Goal: Book appointment/travel/reservation

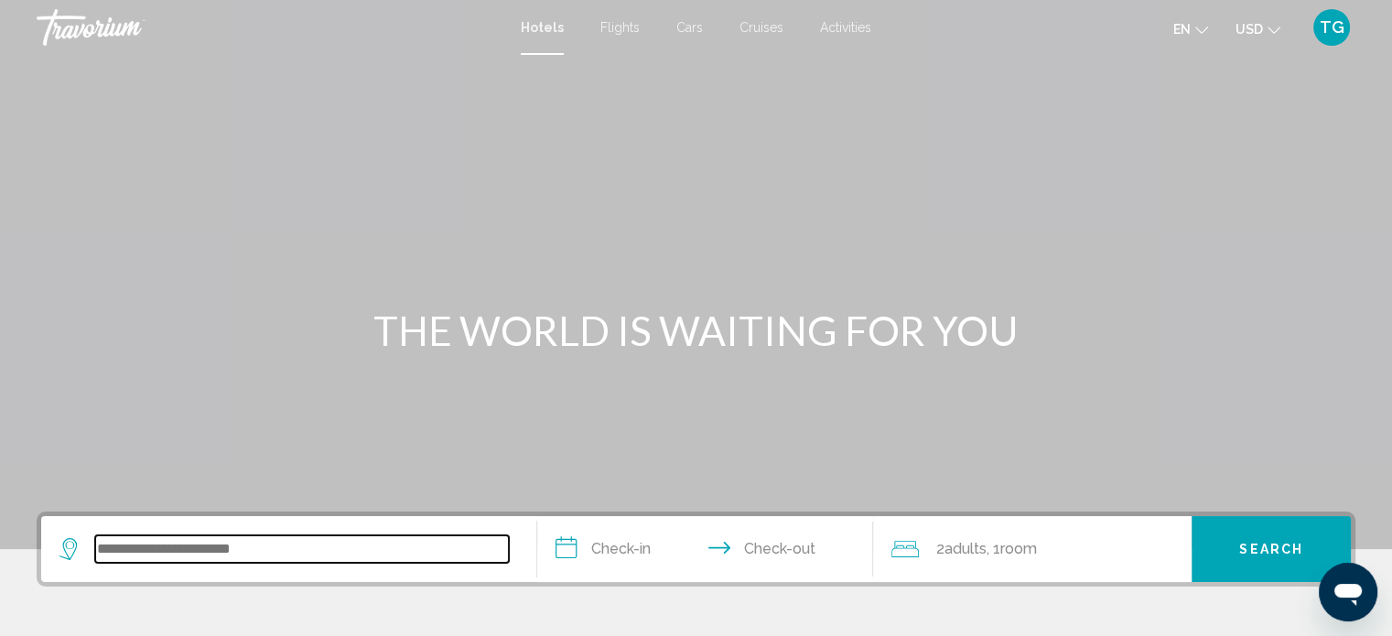
click at [111, 543] on input "Search widget" at bounding box center [302, 548] width 414 height 27
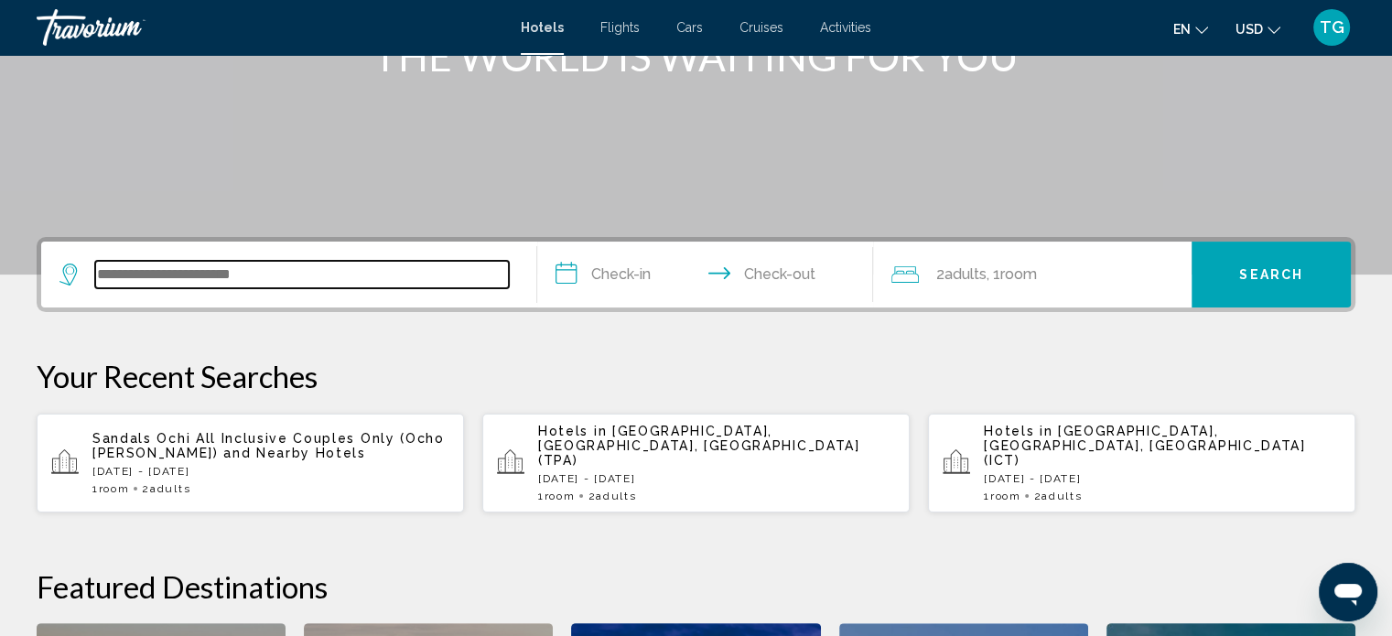
scroll to position [451, 0]
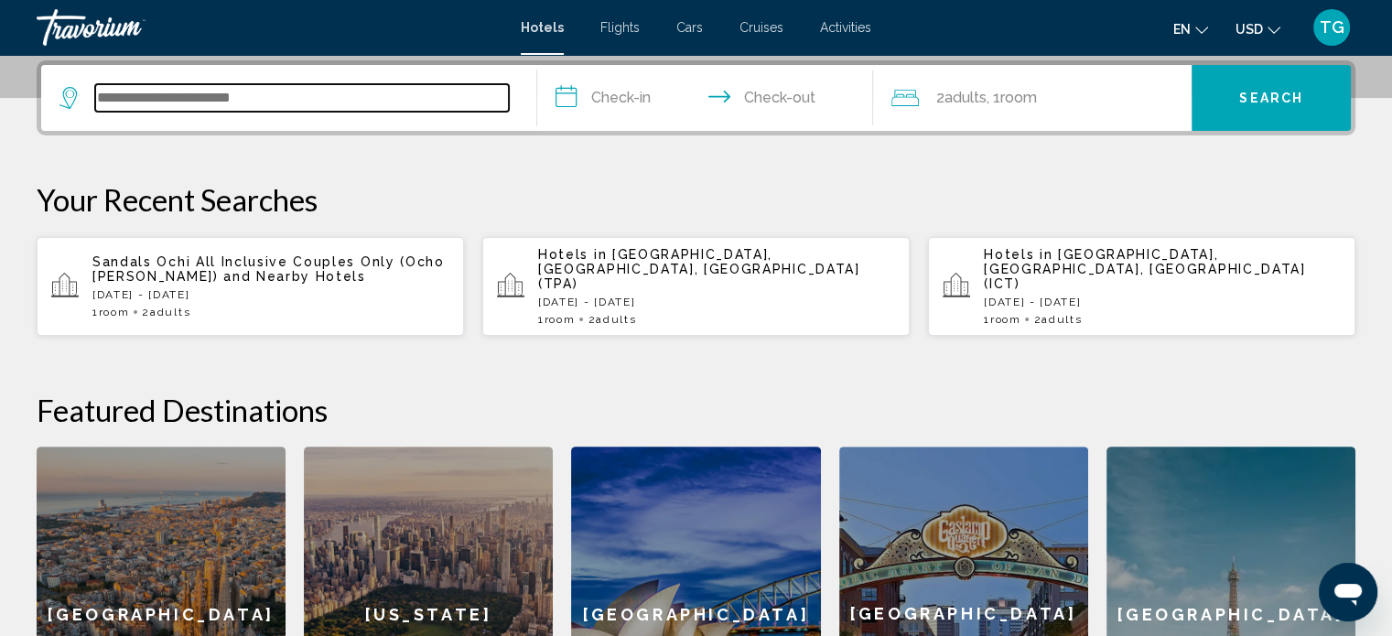
click at [138, 91] on input "Search widget" at bounding box center [302, 97] width 414 height 27
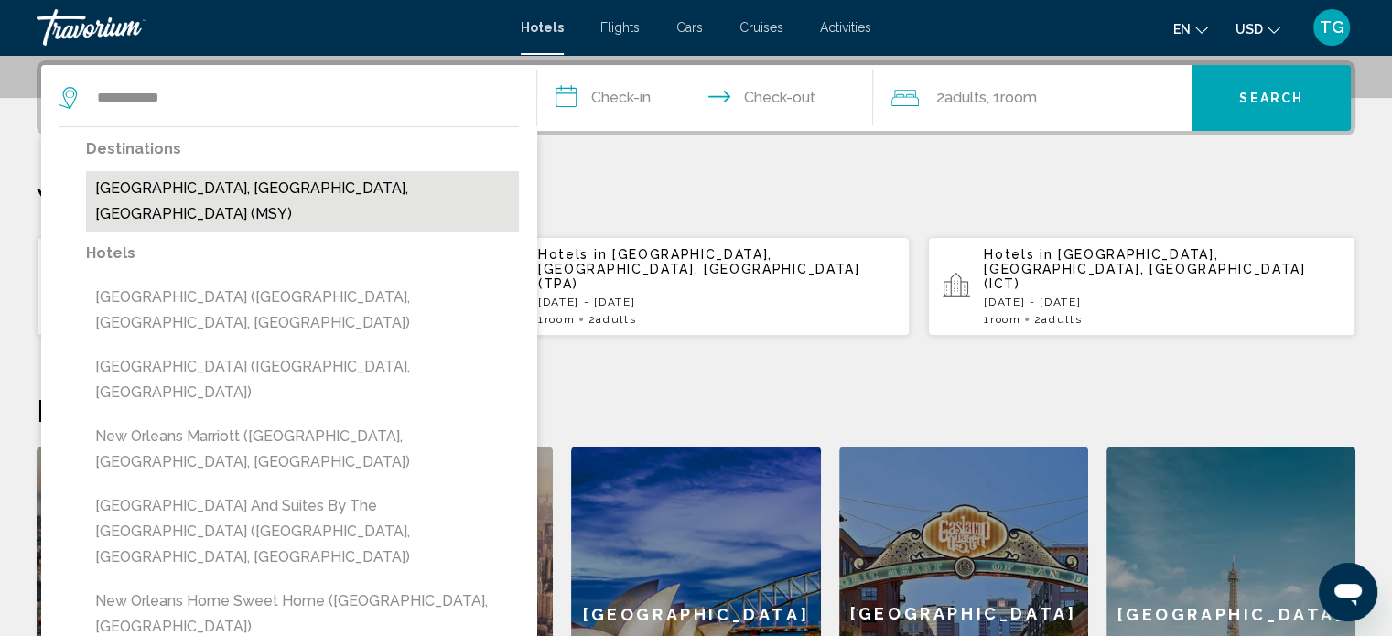
click at [188, 183] on button "[GEOGRAPHIC_DATA], [GEOGRAPHIC_DATA], [GEOGRAPHIC_DATA] (MSY)" at bounding box center [302, 201] width 433 height 60
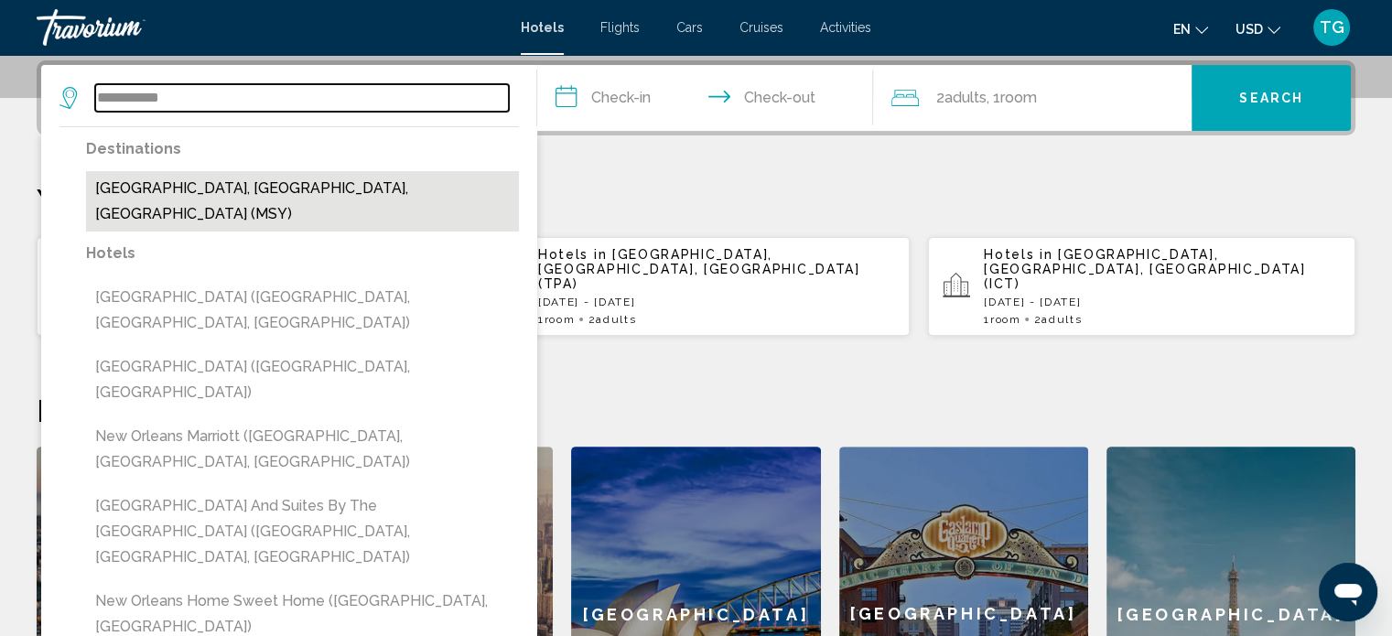
type input "**********"
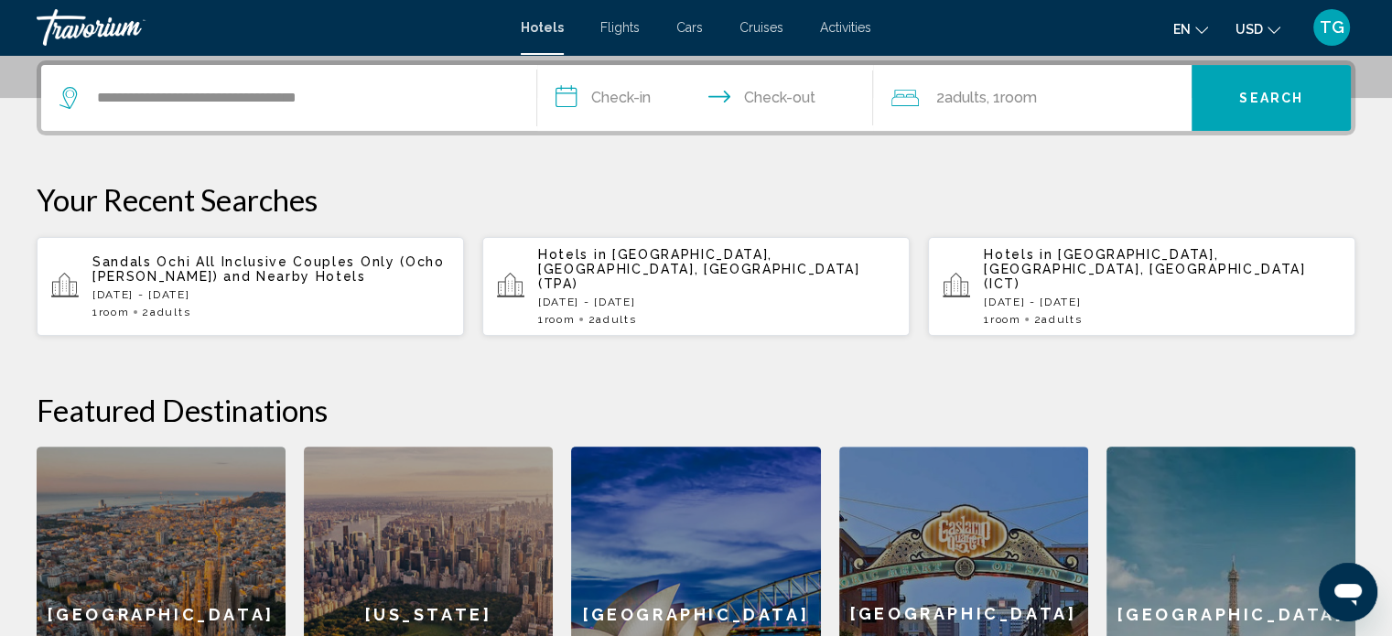
click at [556, 91] on input "**********" at bounding box center [709, 100] width 344 height 71
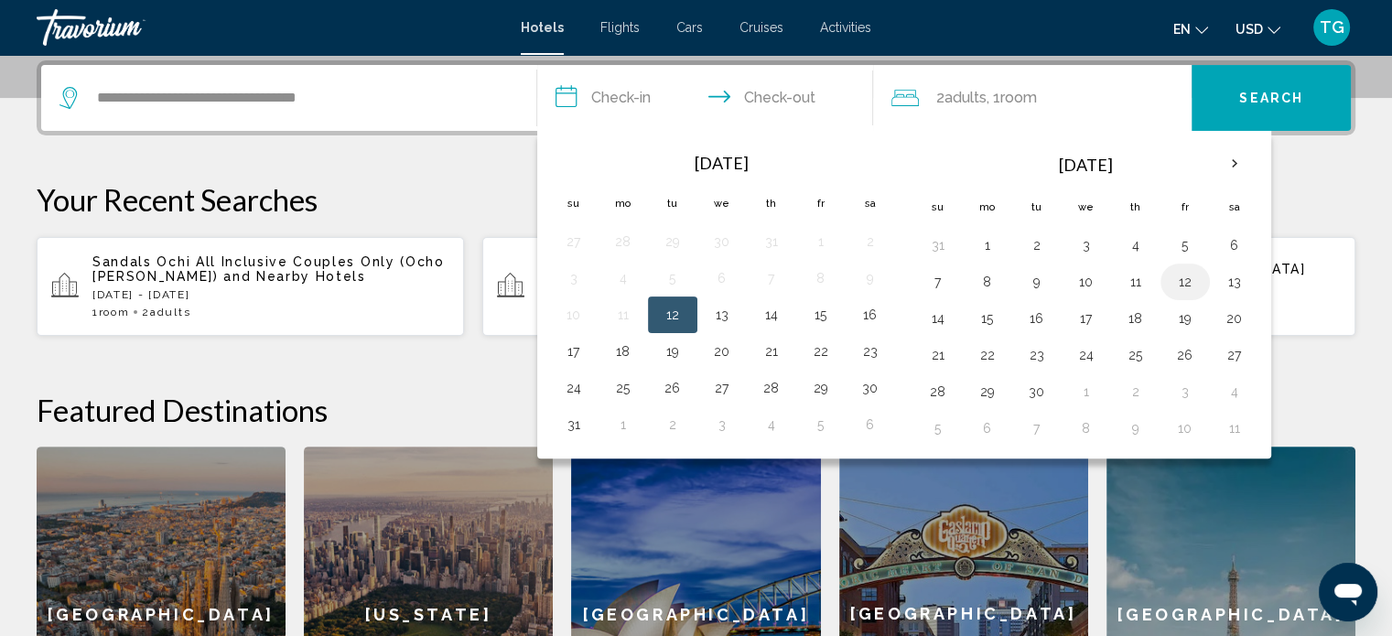
click at [1172, 275] on button "12" at bounding box center [1184, 282] width 29 height 26
click at [929, 312] on button "14" at bounding box center [937, 319] width 29 height 26
type input "**********"
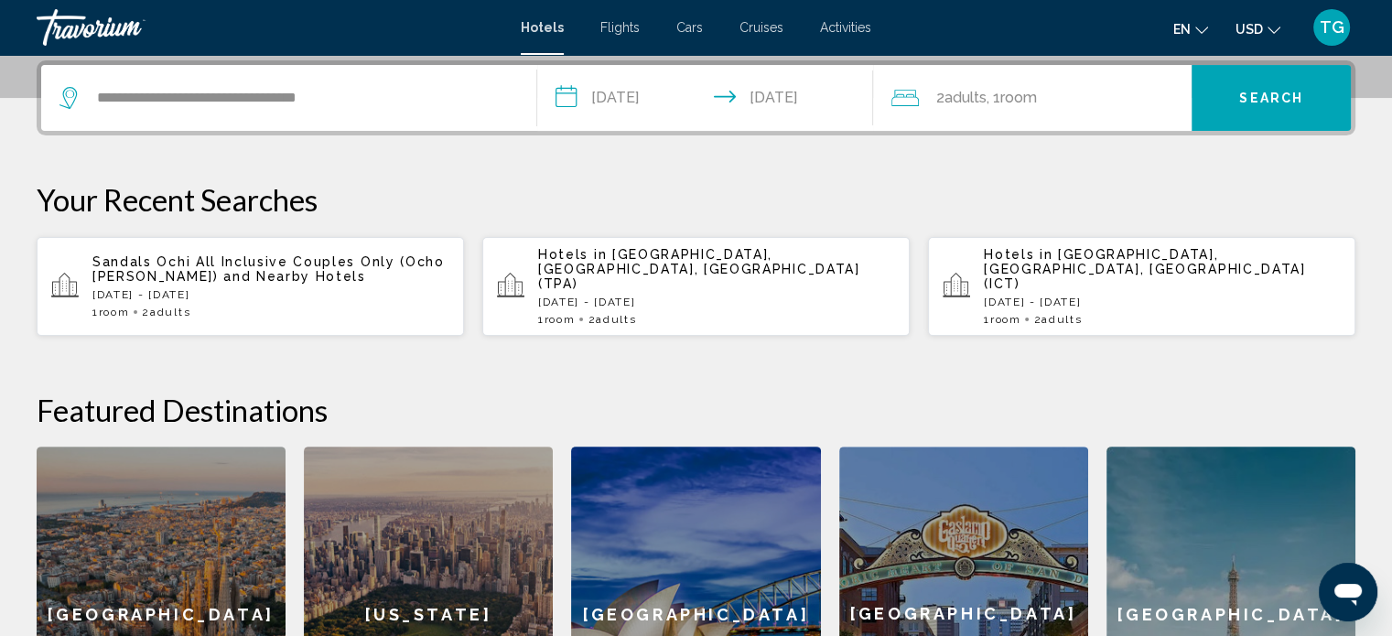
click at [1274, 91] on span "Search" at bounding box center [1271, 98] width 64 height 15
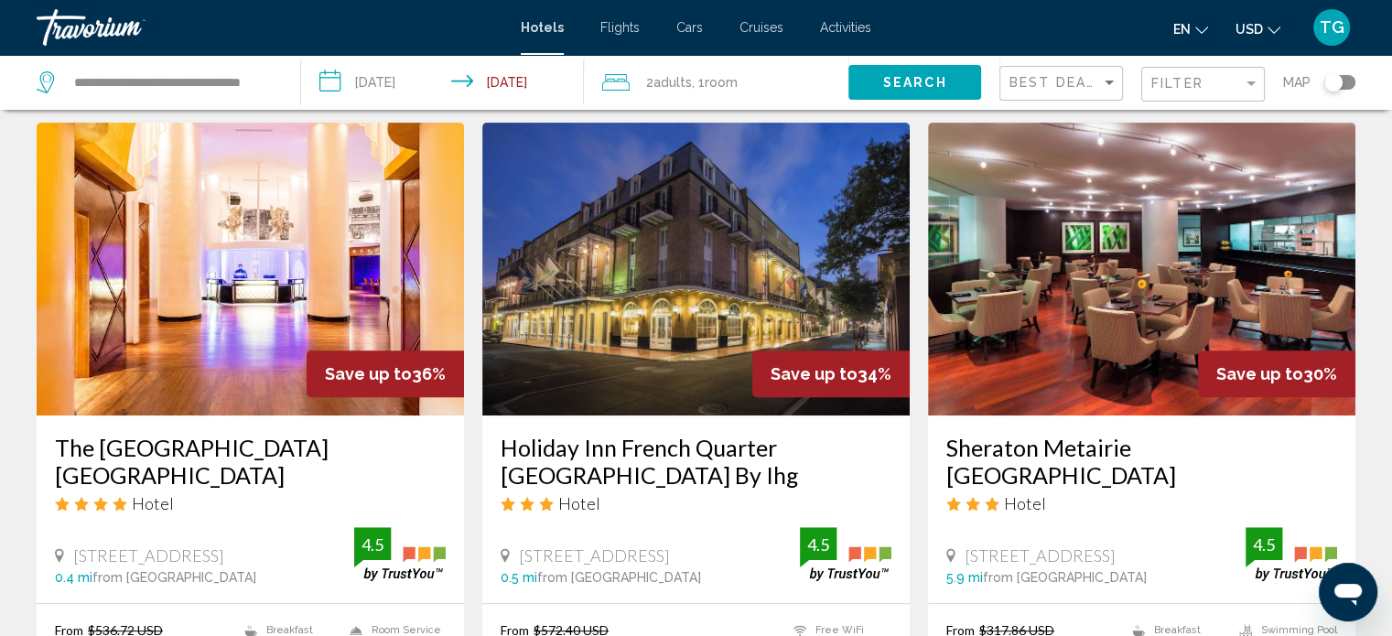
scroll to position [915, 0]
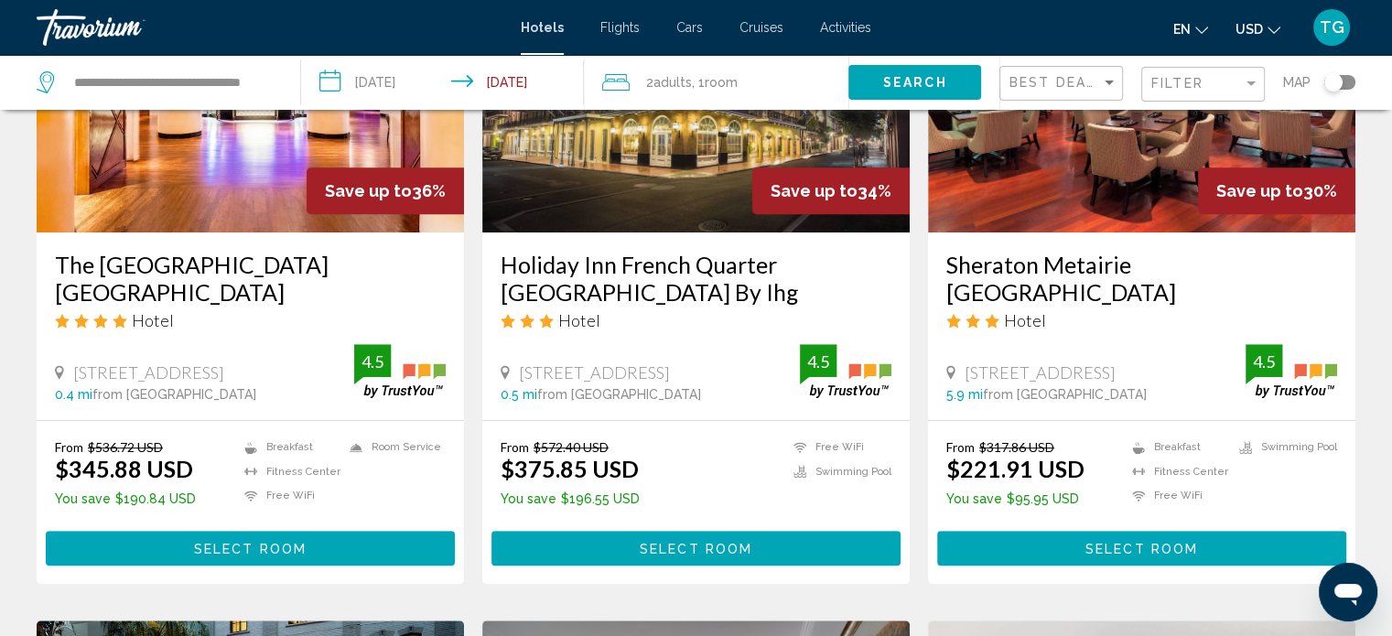
click at [675, 536] on button "Select Room" at bounding box center [695, 548] width 409 height 34
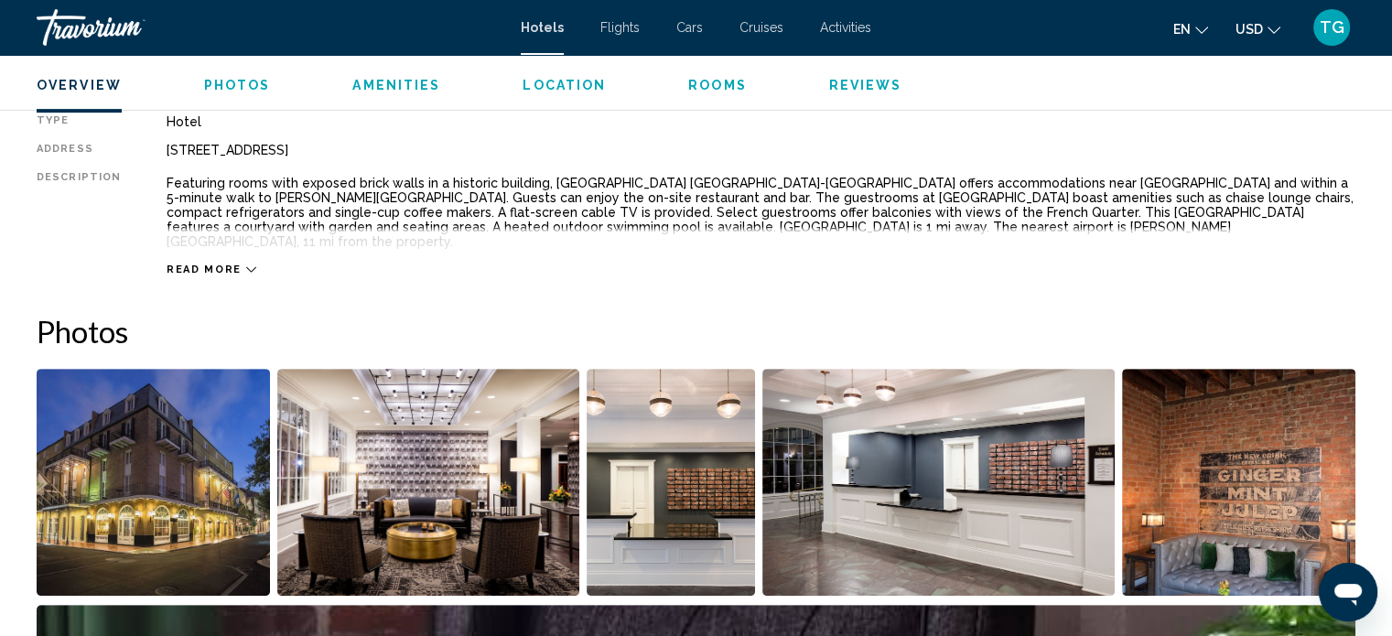
scroll to position [651, 0]
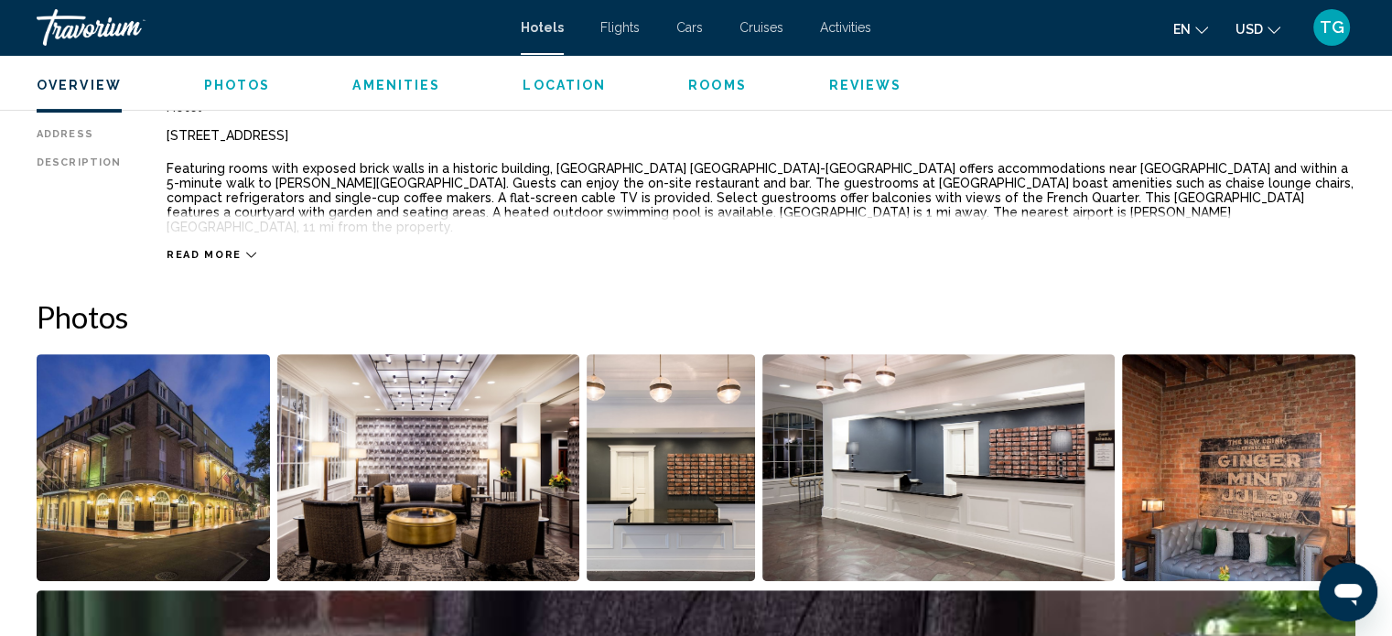
click at [569, 83] on span "Location" at bounding box center [563, 85] width 83 height 15
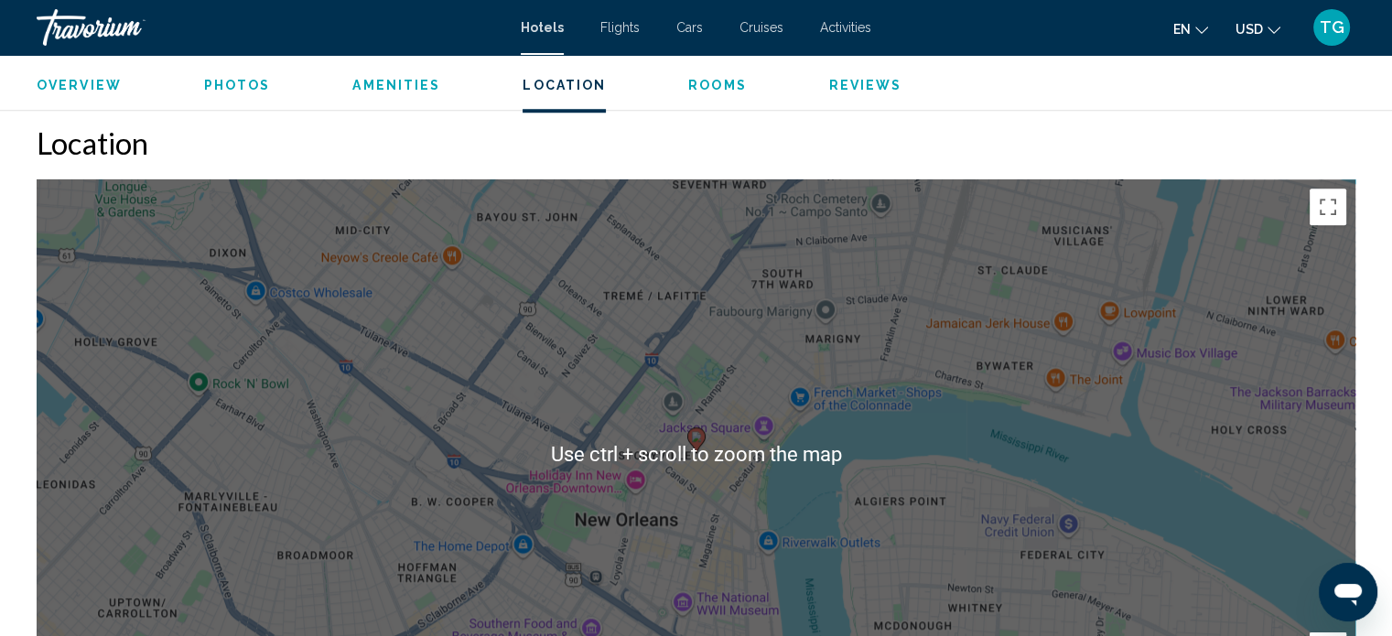
scroll to position [1790, 0]
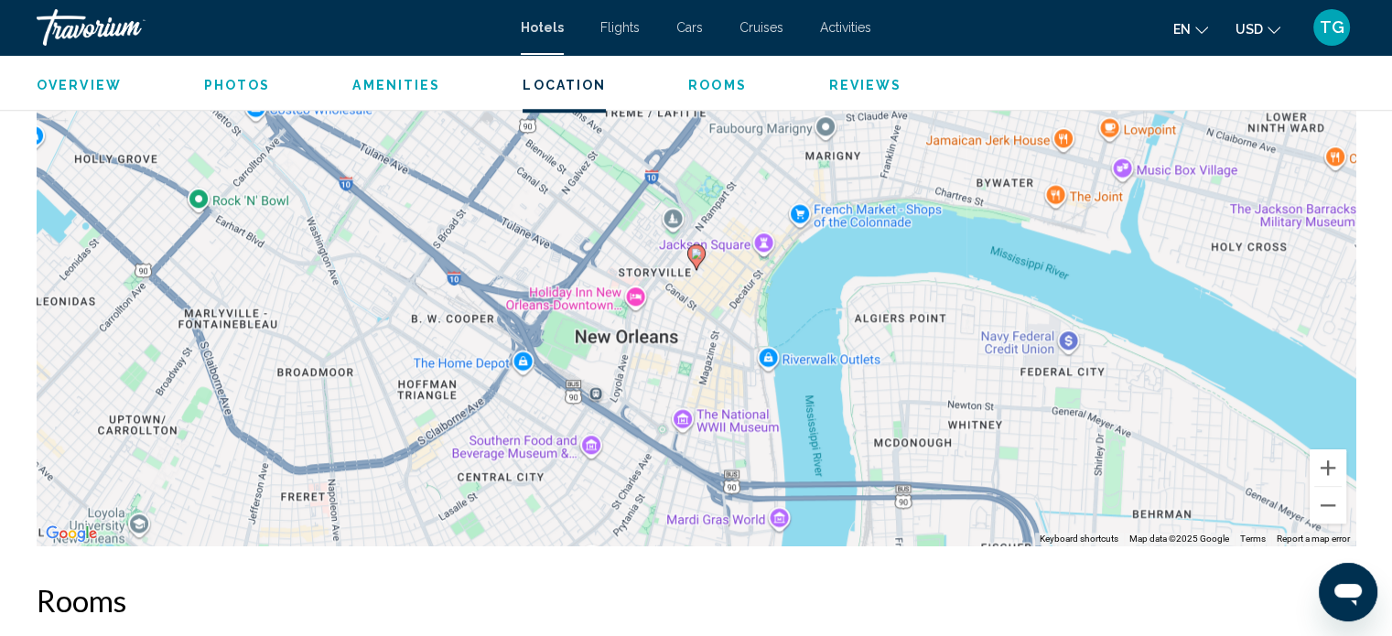
click at [641, 210] on div "To activate drag with keyboard, press Alt + Enter. Once in keyboard drag state,…" at bounding box center [696, 270] width 1318 height 549
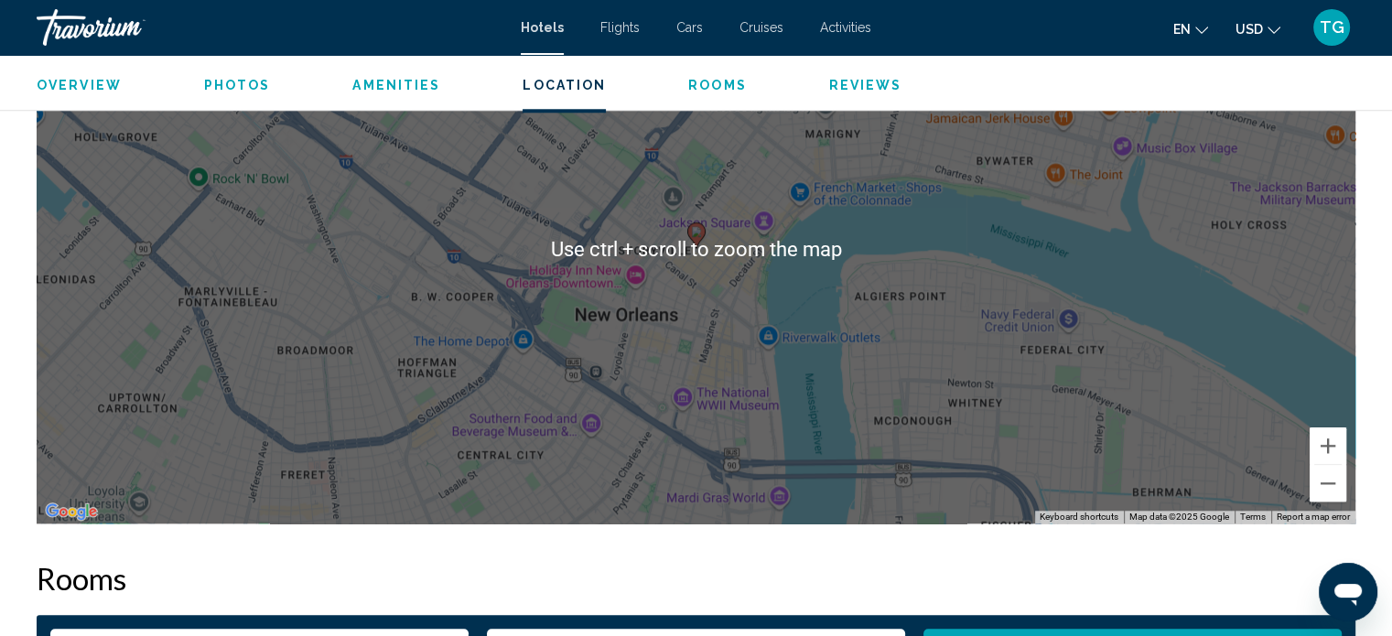
scroll to position [1698, 0]
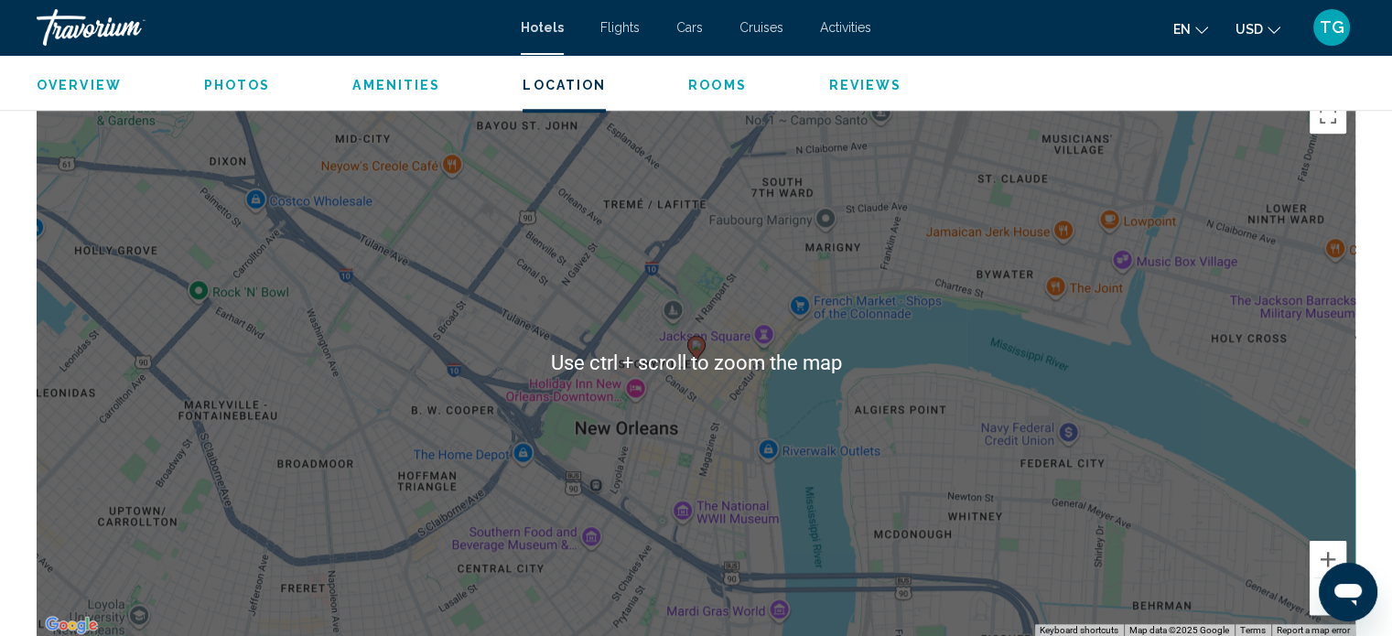
click at [770, 267] on div "To activate drag with keyboard, press Alt + Enter. Once in keyboard drag state,…" at bounding box center [696, 362] width 1318 height 549
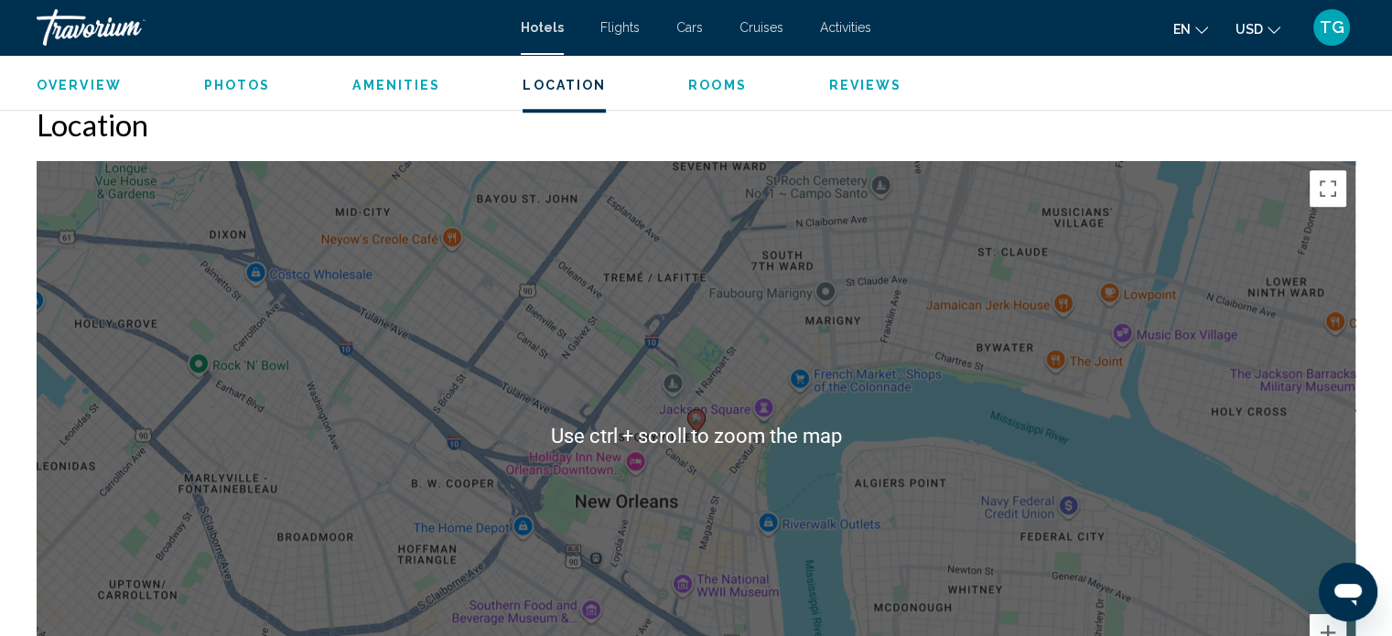
scroll to position [1607, 0]
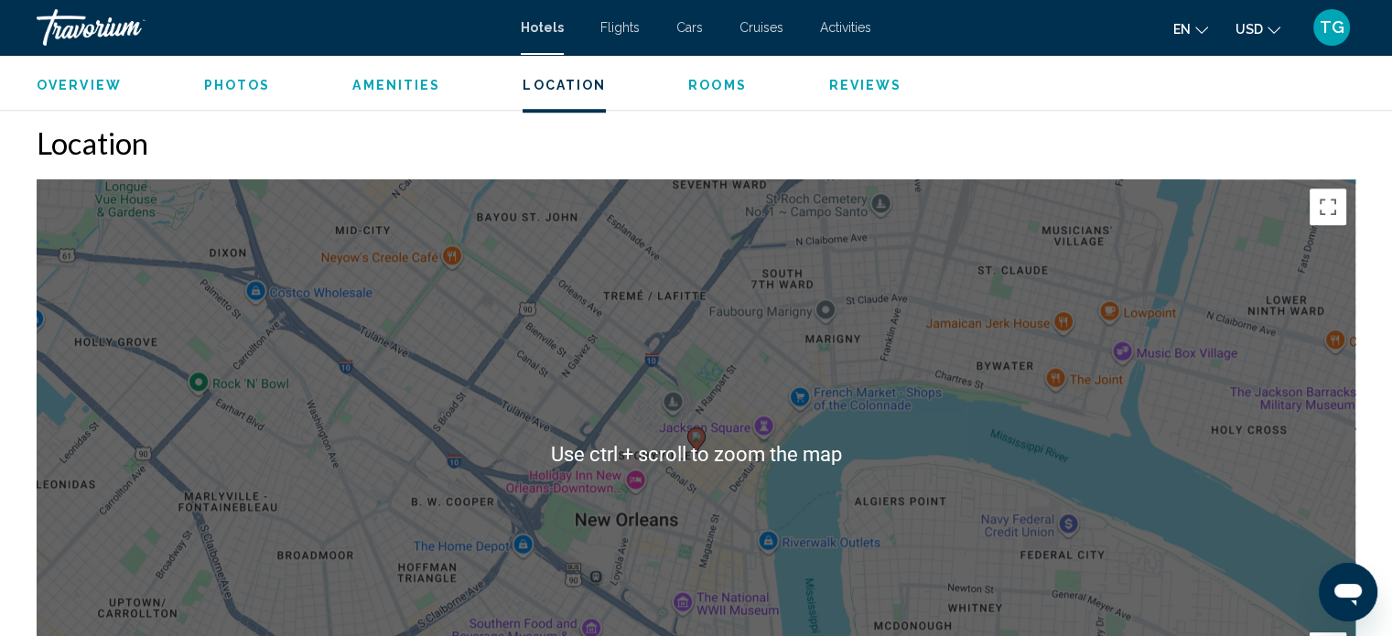
click at [526, 359] on div "To activate drag with keyboard, press Alt + Enter. Once in keyboard drag state,…" at bounding box center [696, 453] width 1318 height 549
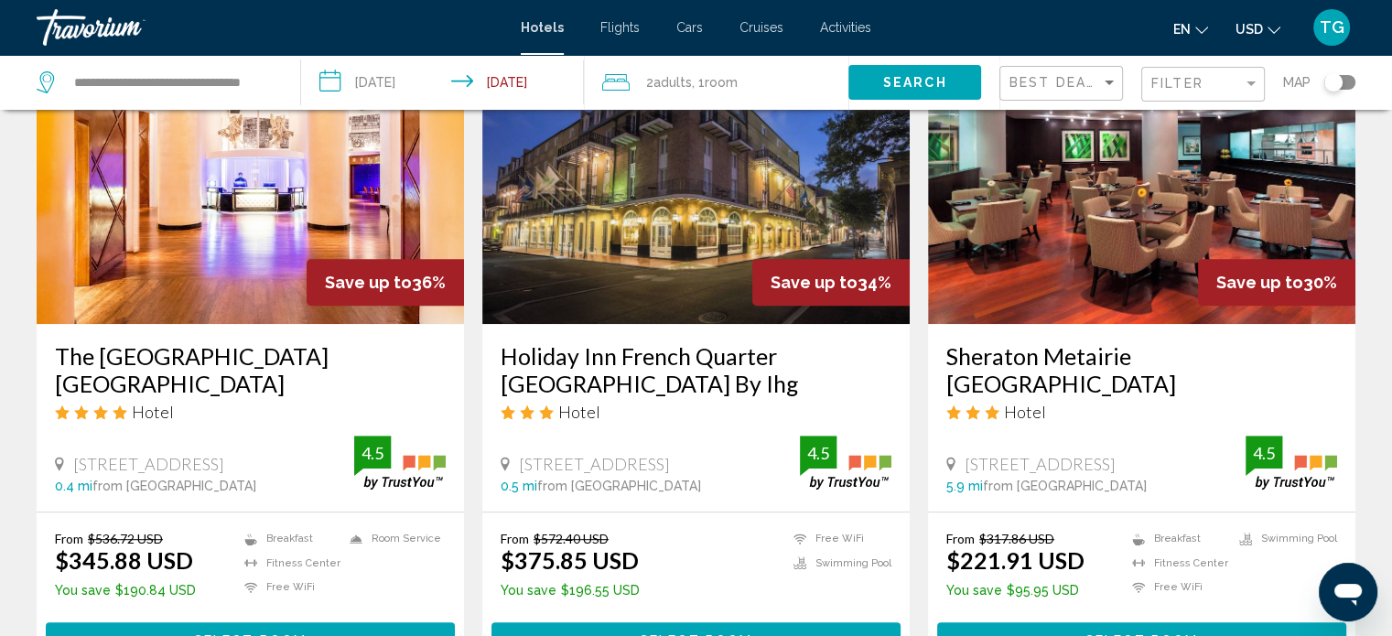
scroll to position [915, 0]
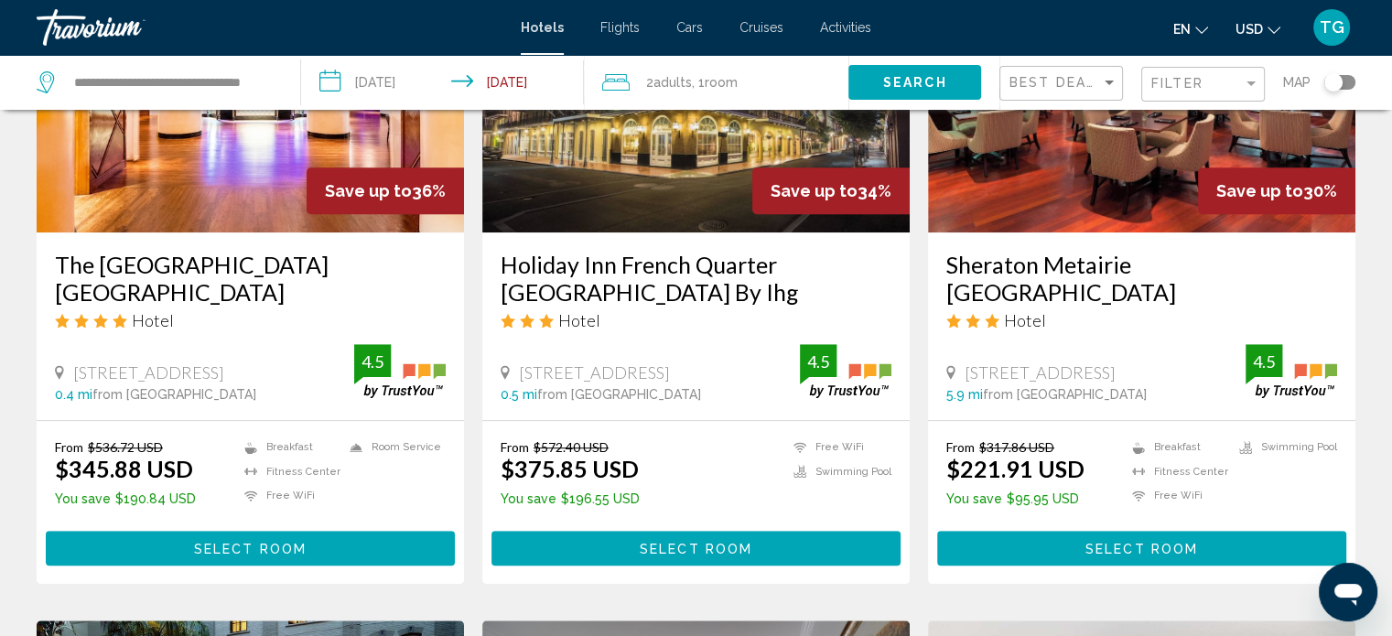
click at [710, 536] on button "Select Room" at bounding box center [695, 548] width 409 height 34
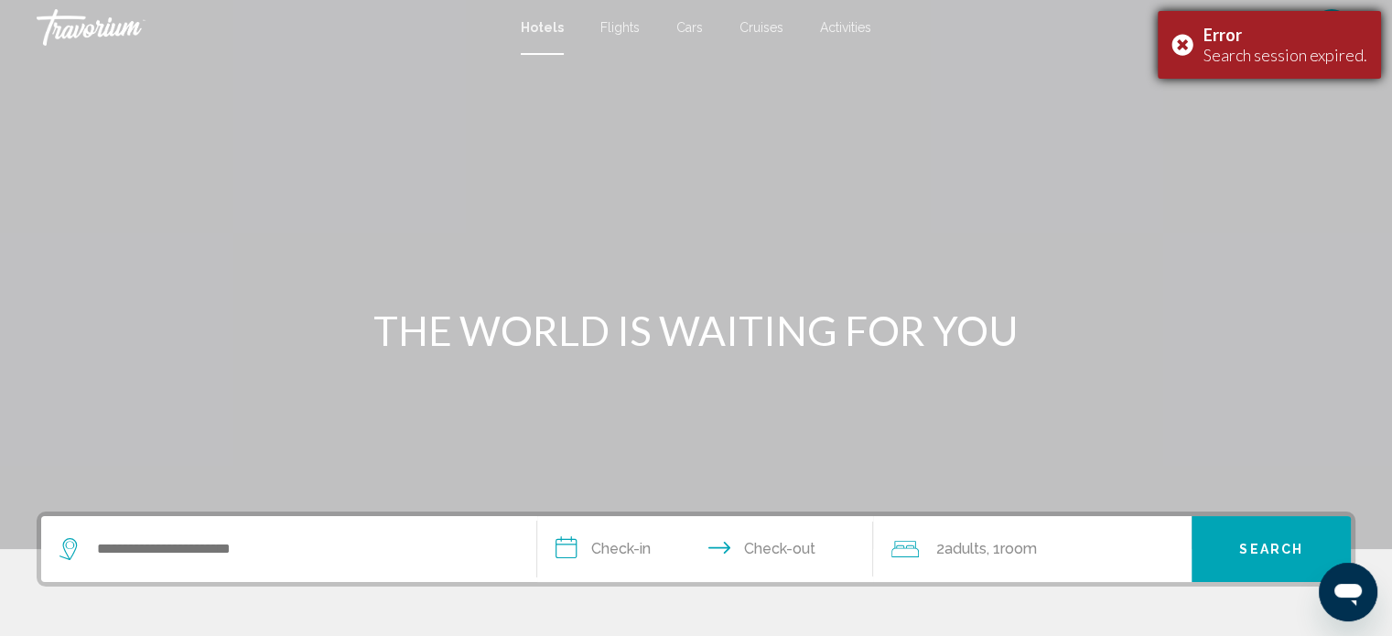
click at [1178, 41] on div "Error Search session expired." at bounding box center [1268, 45] width 223 height 68
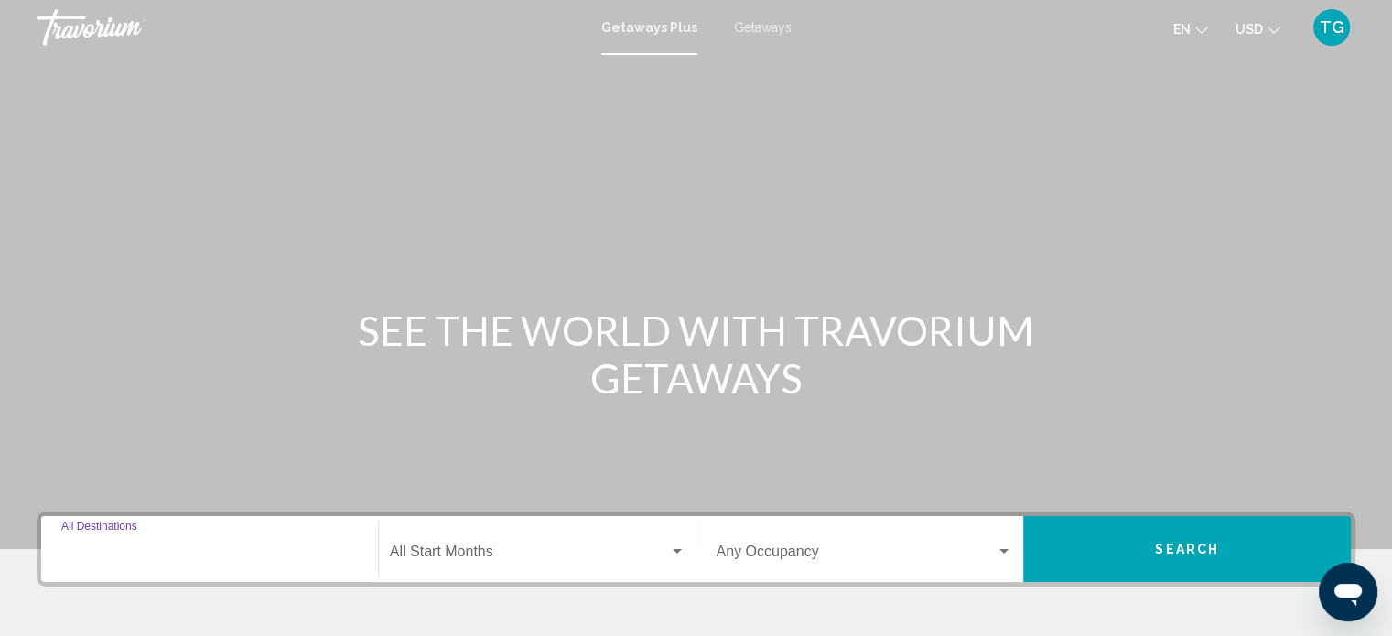
click at [119, 559] on input "Destination All Destinations" at bounding box center [209, 555] width 296 height 16
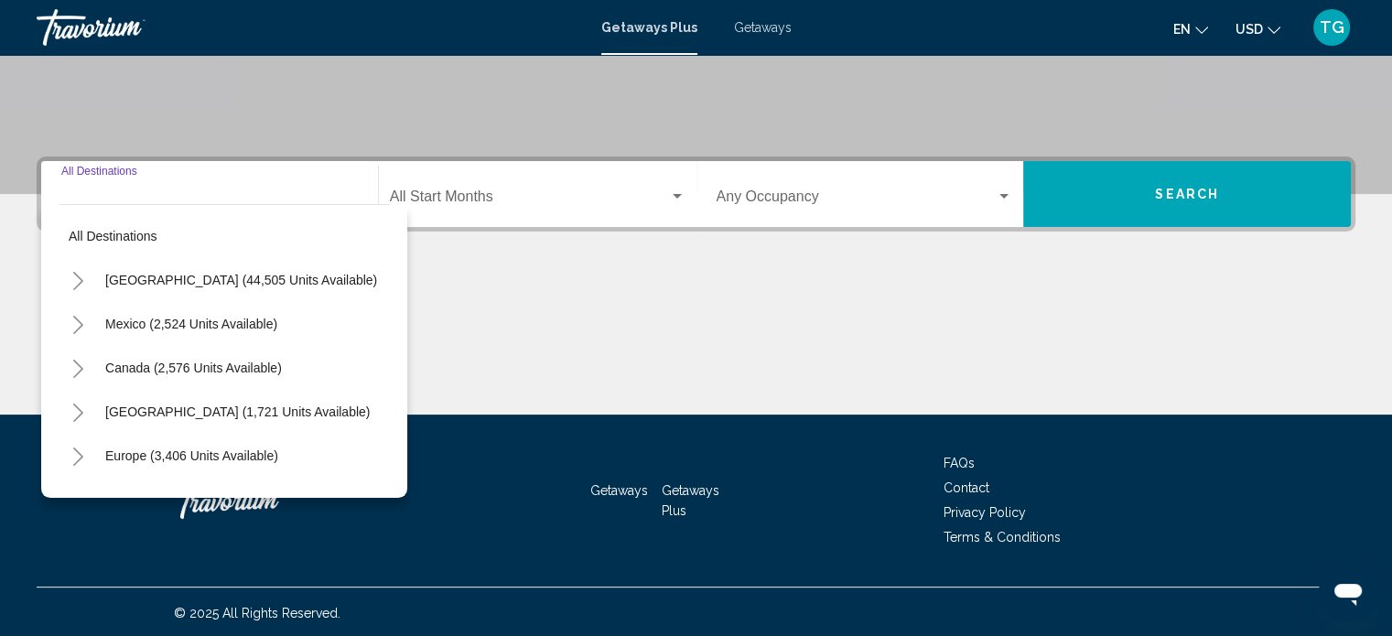
scroll to position [357, 0]
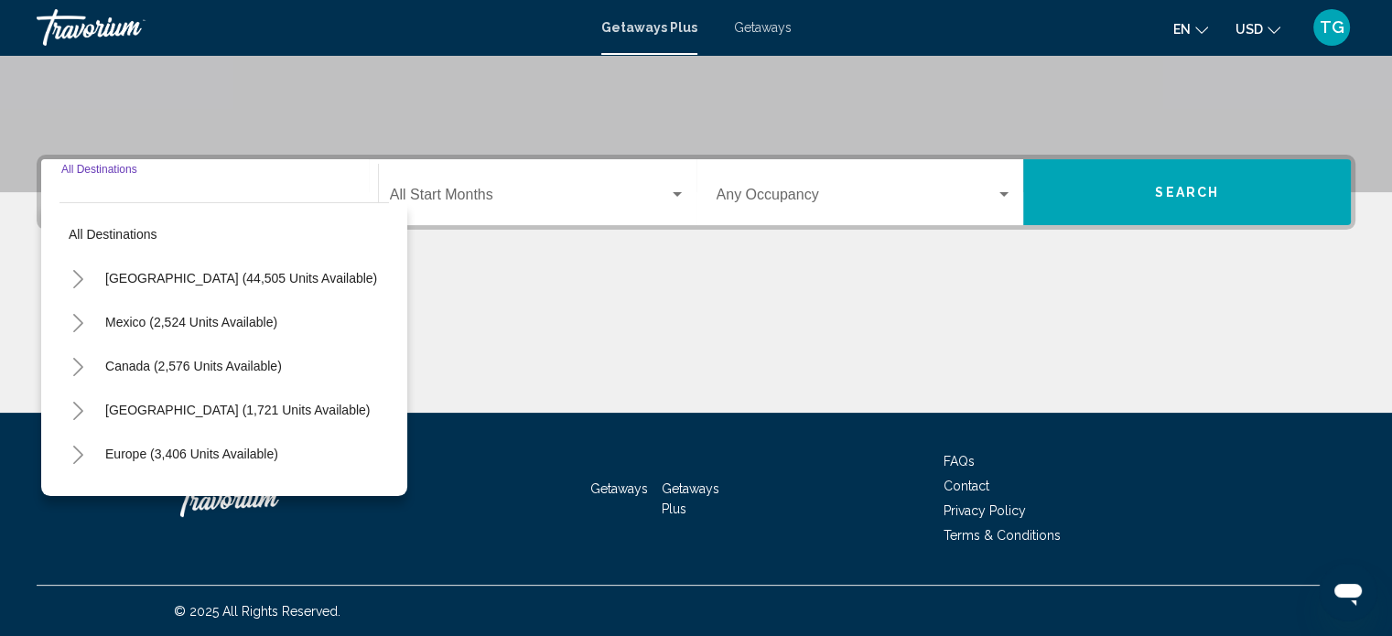
click at [124, 175] on div "Destination All Destinations" at bounding box center [209, 193] width 296 height 58
click at [72, 281] on icon "Toggle United States (44,505 units available)" at bounding box center [78, 279] width 14 height 18
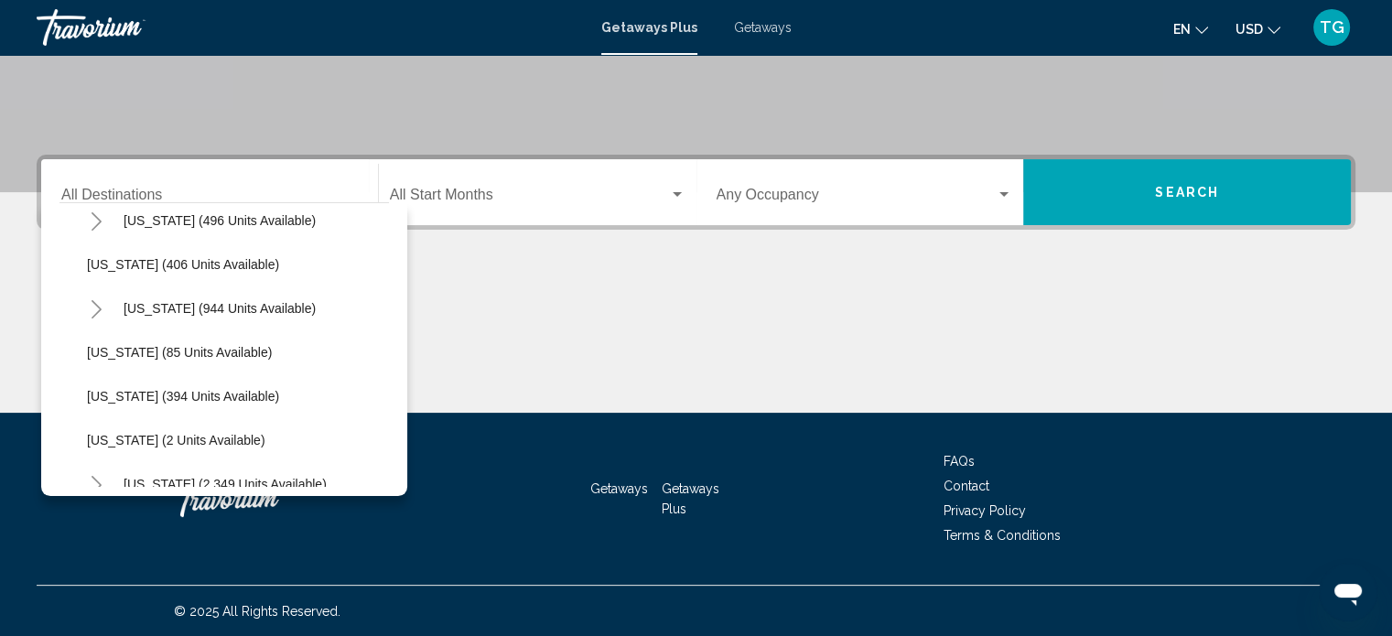
scroll to position [549, 0]
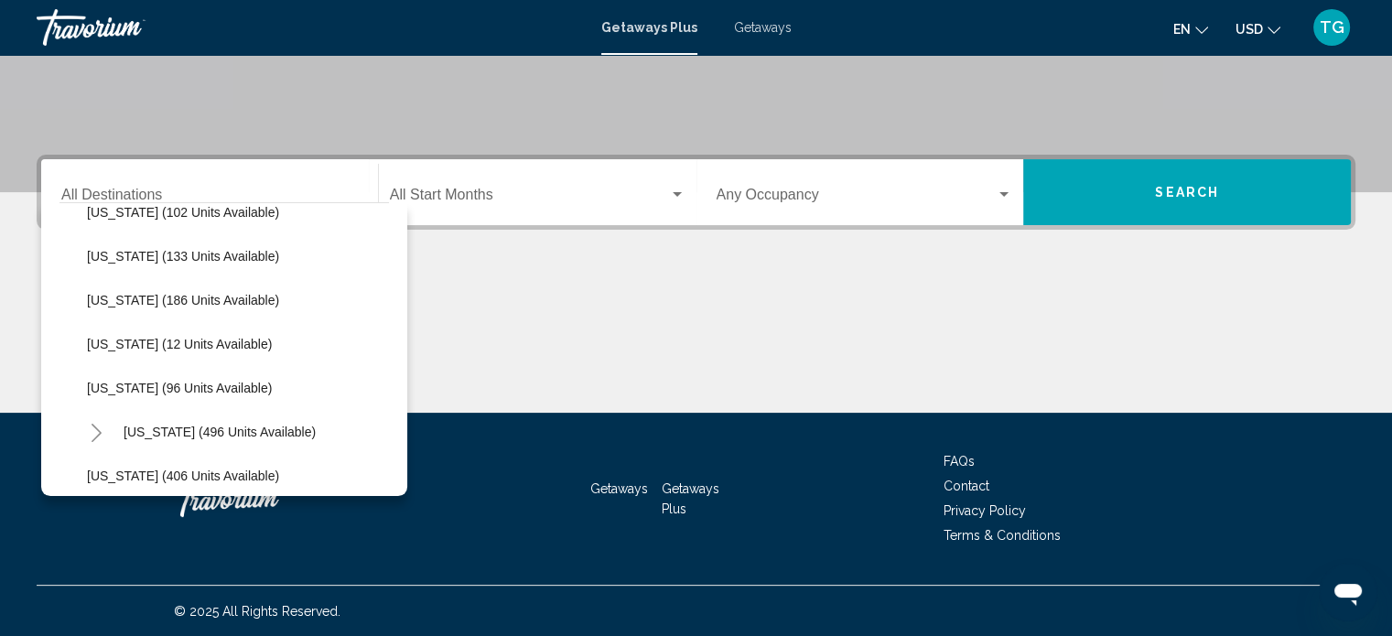
click at [231, 184] on div "Destination All Destinations" at bounding box center [209, 193] width 296 height 58
click at [263, 185] on div "Destination All Destinations" at bounding box center [209, 193] width 296 height 58
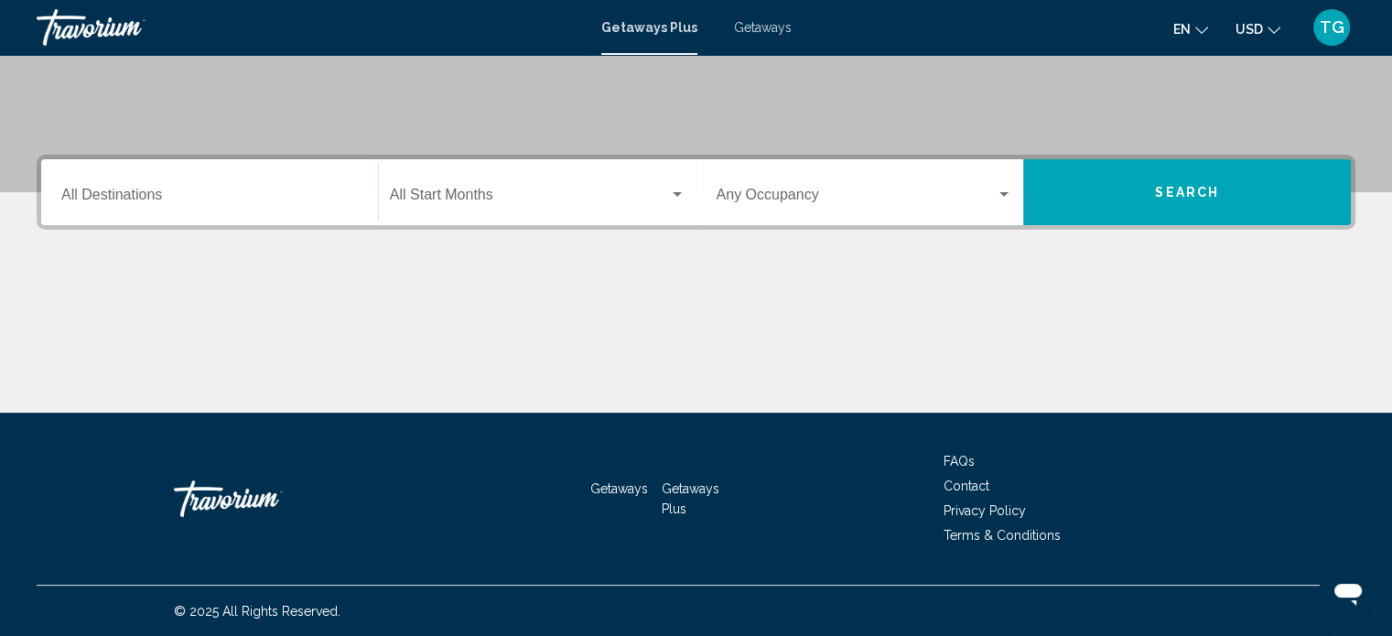
click at [253, 180] on div "Destination All Destinations" at bounding box center [209, 193] width 296 height 58
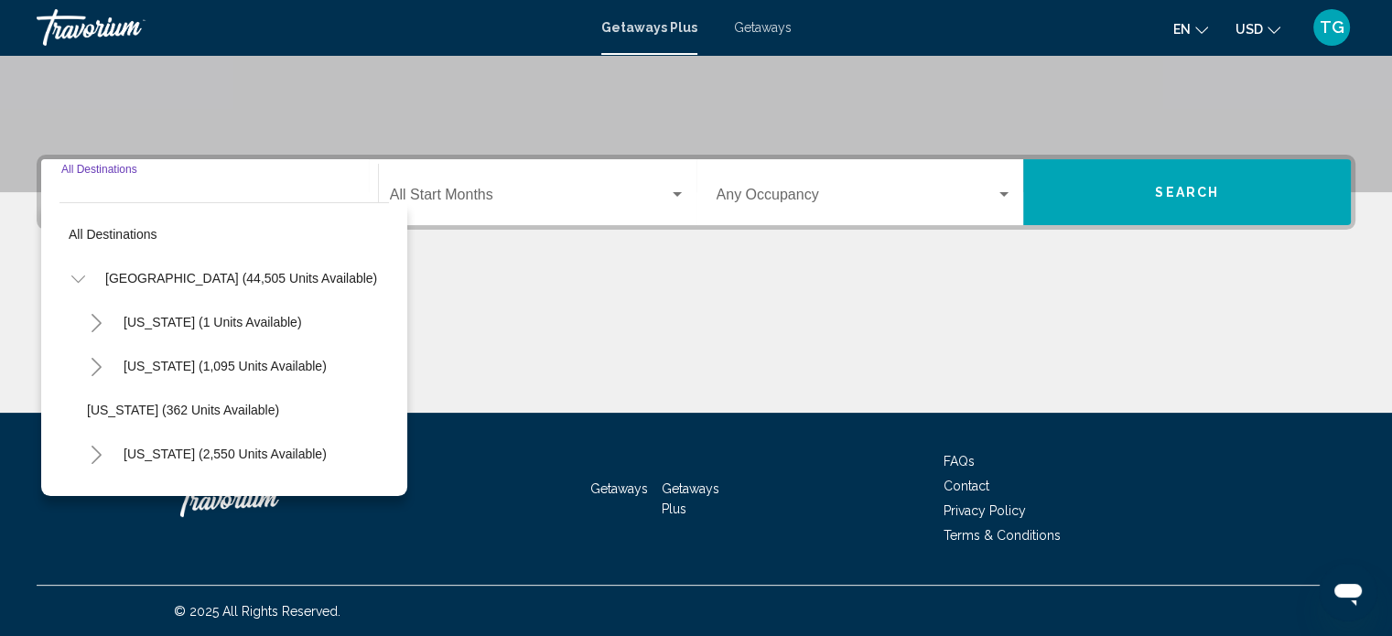
click at [761, 36] on div "Getaways Plus Getaways en English Español Français Italiano Português русский U…" at bounding box center [696, 27] width 1392 height 38
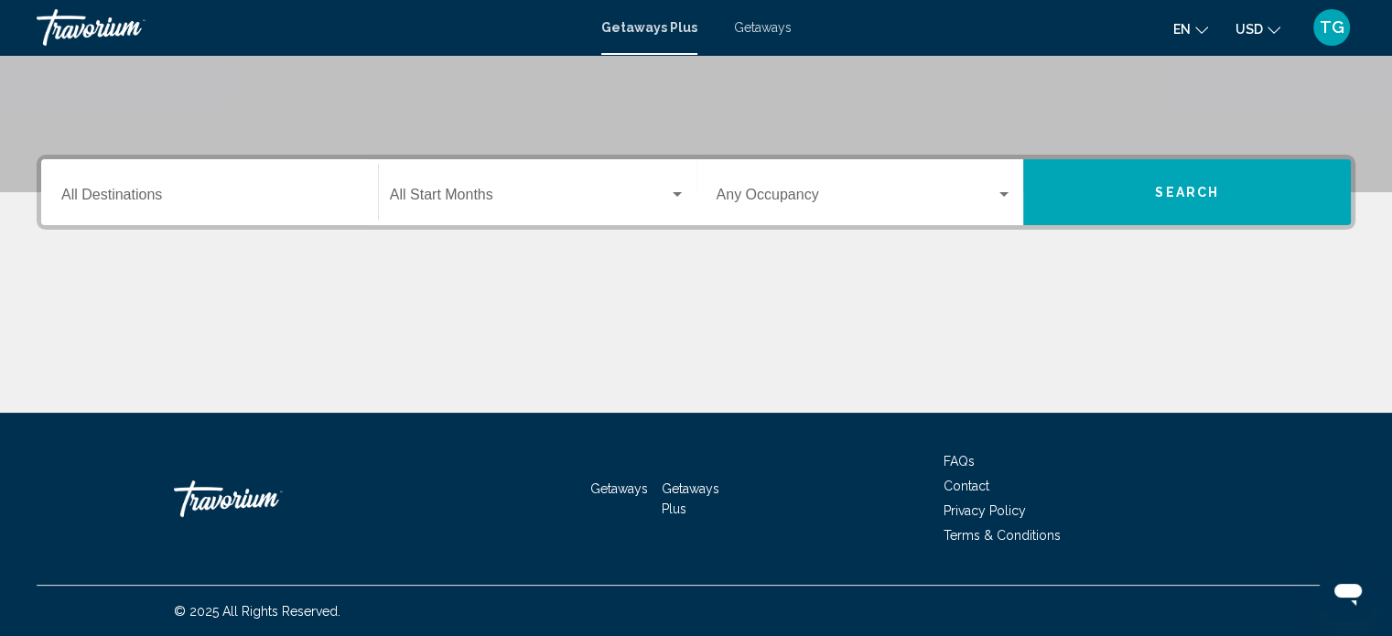
click at [758, 20] on span "Getaways" at bounding box center [763, 27] width 58 height 15
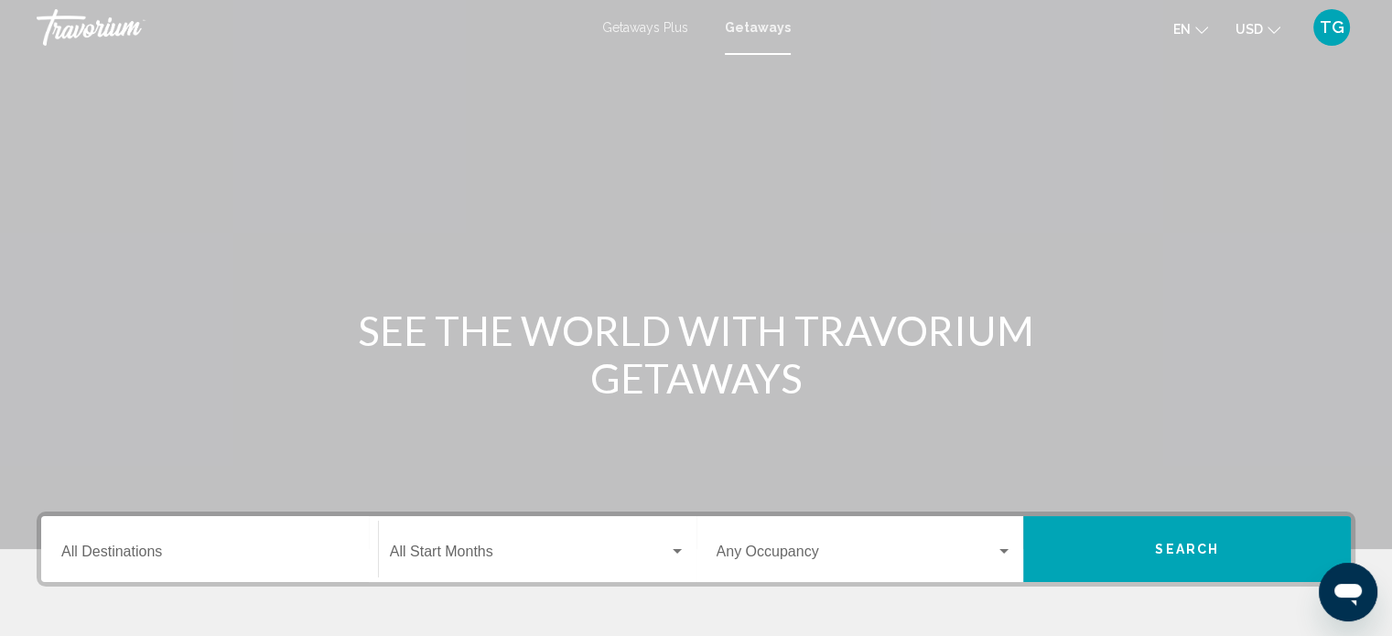
click at [94, 540] on div "Destination All Destinations" at bounding box center [209, 550] width 296 height 58
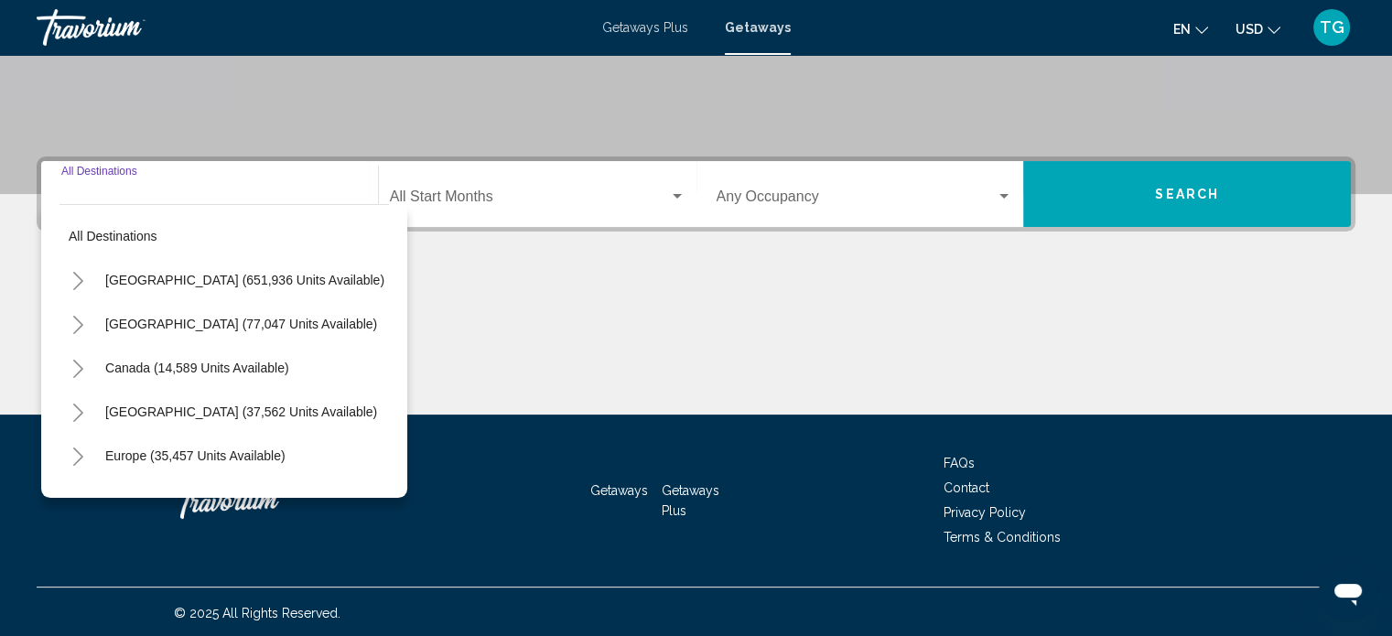
scroll to position [357, 0]
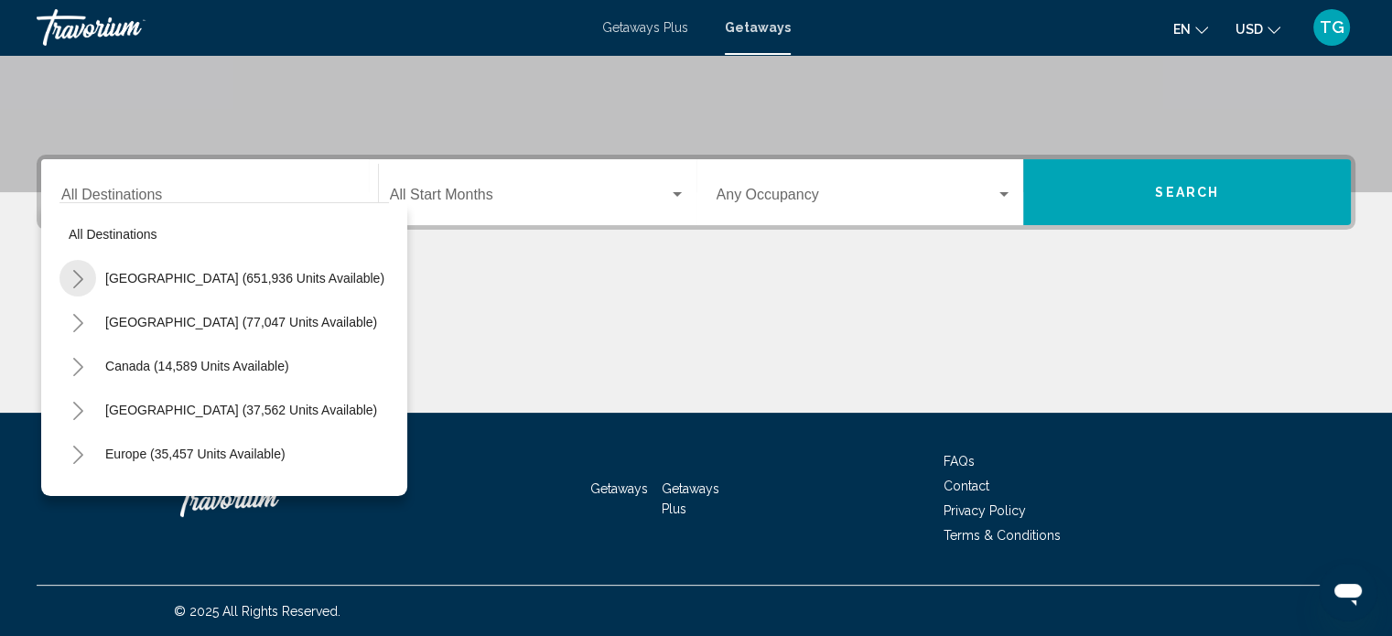
click at [77, 273] on icon "Toggle United States (651,936 units available)" at bounding box center [78, 279] width 10 height 18
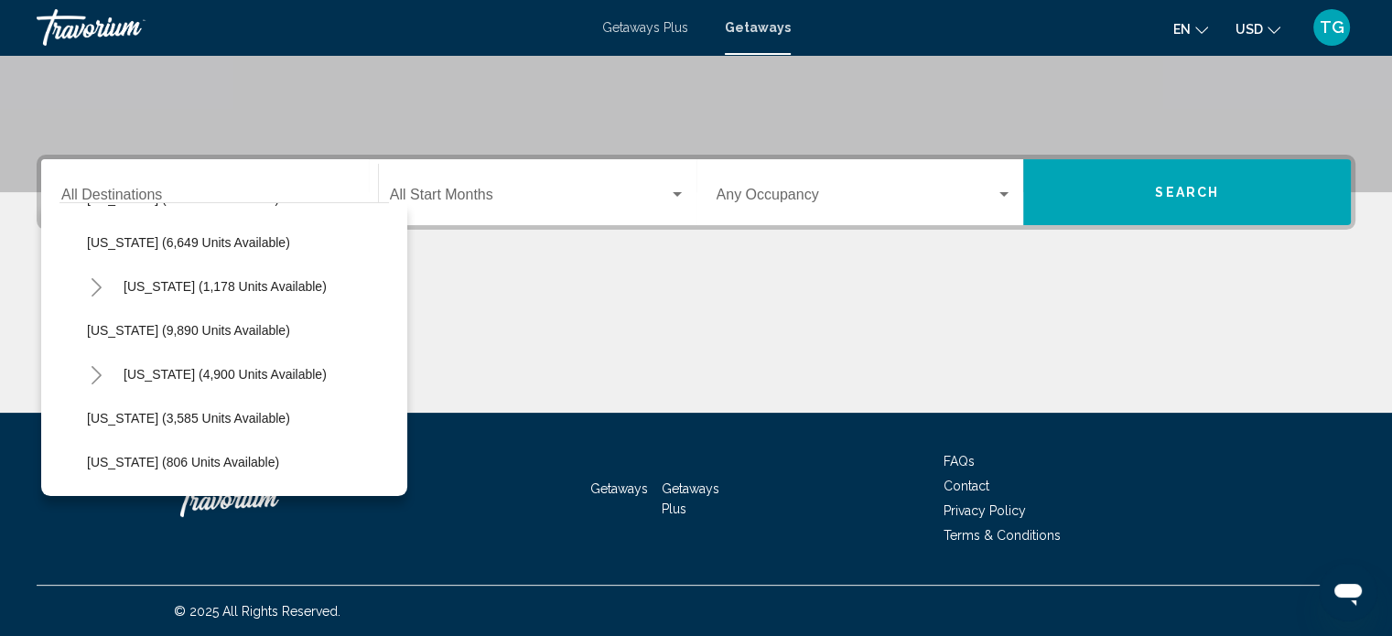
scroll to position [732, 0]
